Goal: Transaction & Acquisition: Purchase product/service

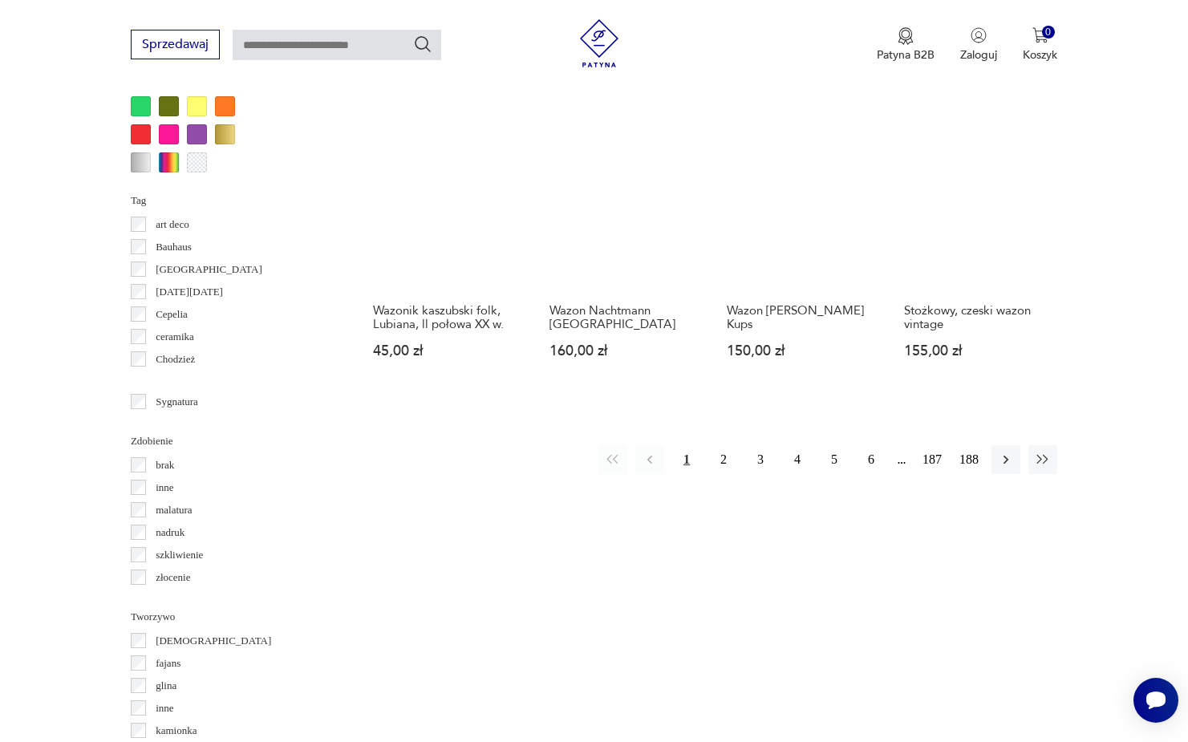
scroll to position [1590, 0]
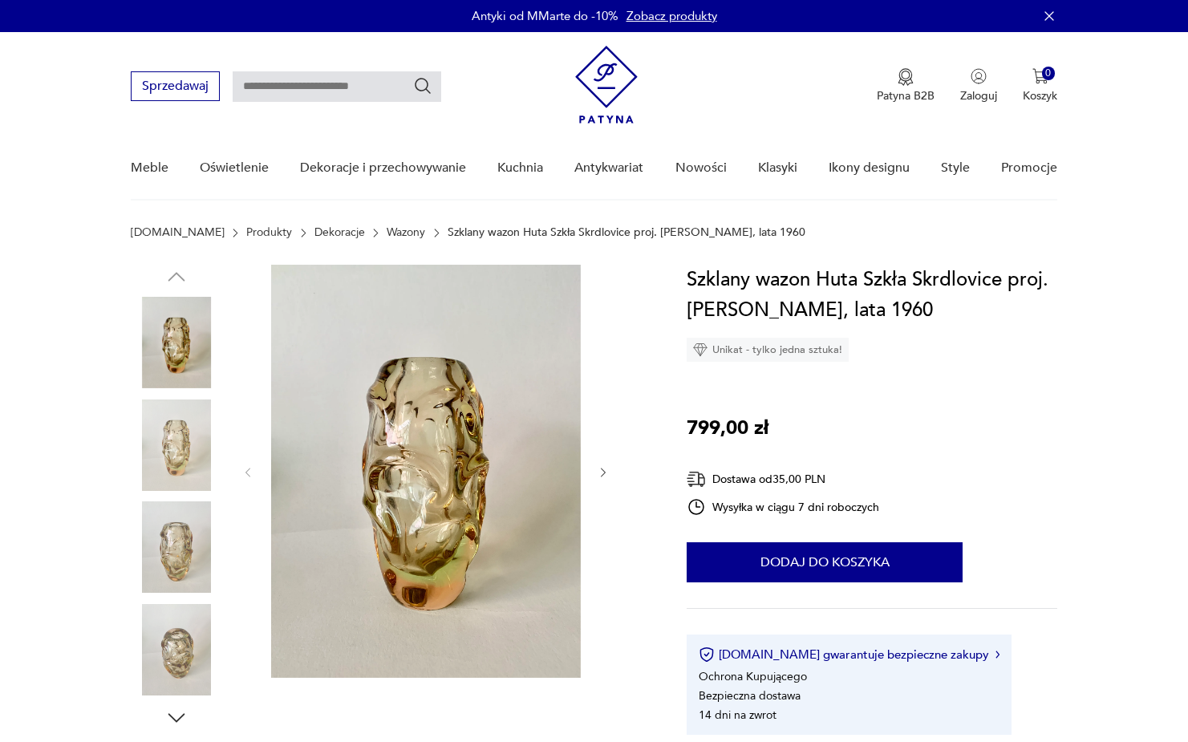
click at [189, 440] on img at bounding box center [176, 444] width 91 height 91
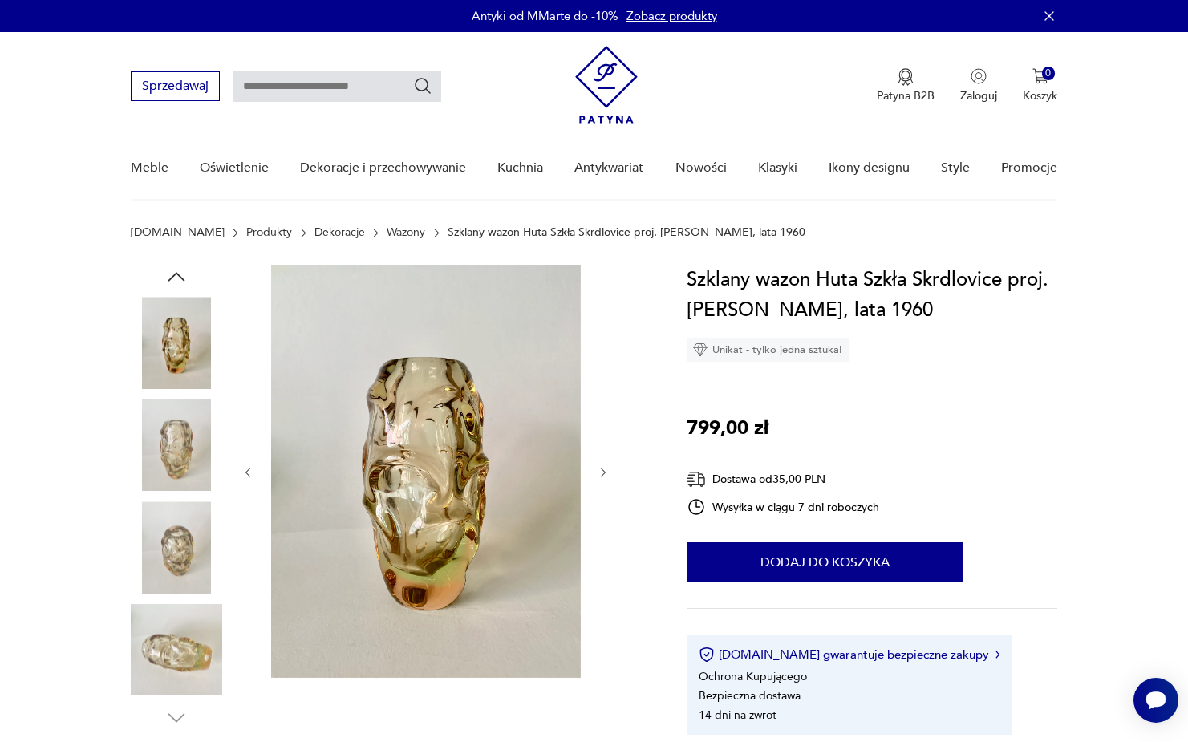
click at [193, 479] on img at bounding box center [176, 444] width 91 height 91
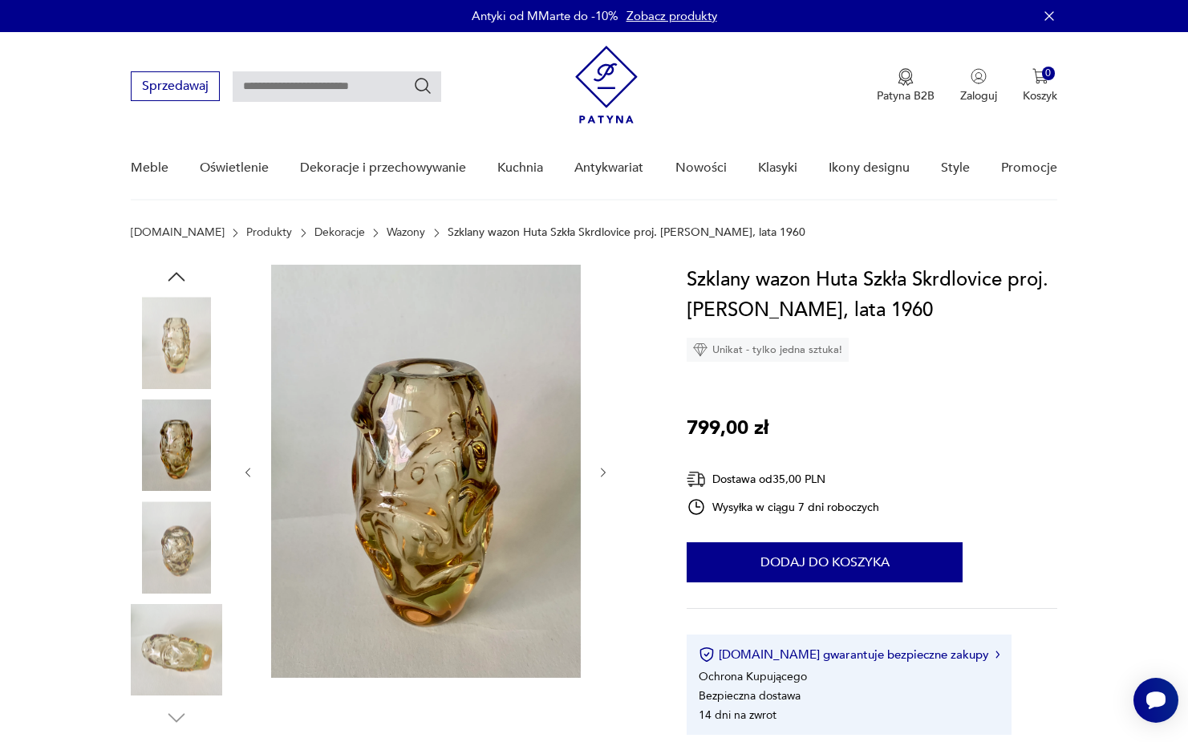
click at [208, 574] on img at bounding box center [176, 546] width 91 height 91
